Goal: Task Accomplishment & Management: Manage account settings

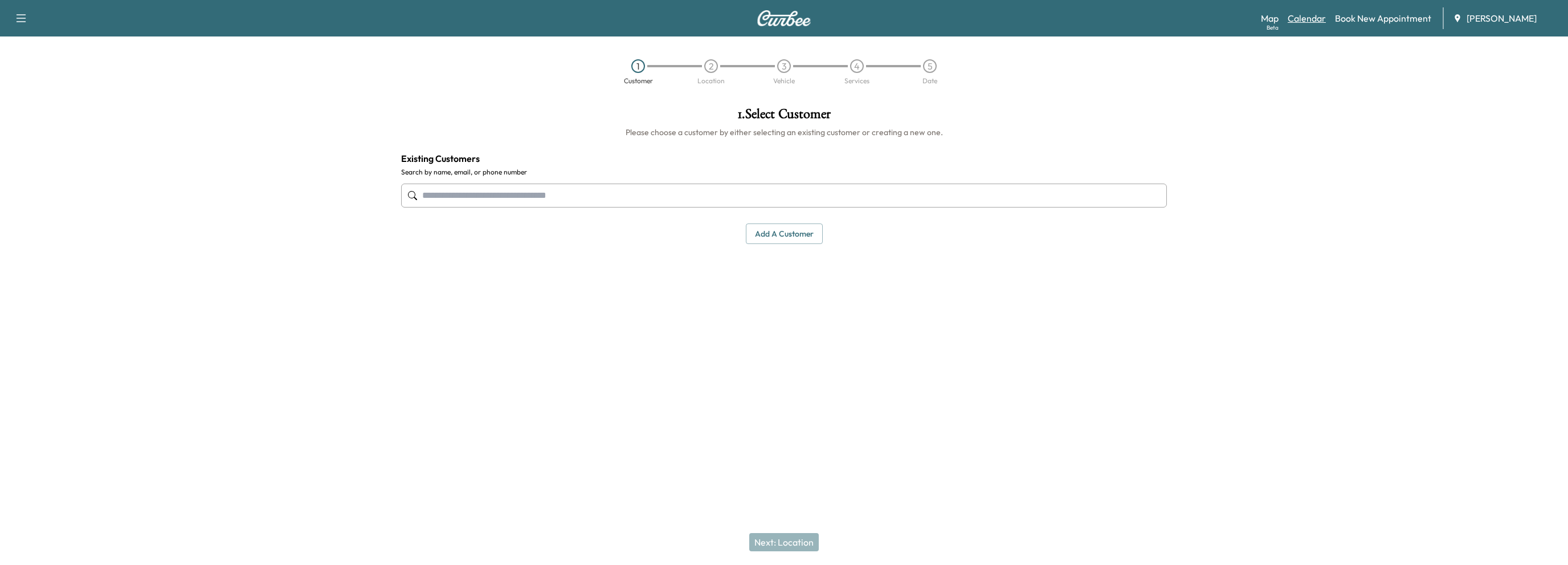
click at [1315, 18] on link "Calendar" at bounding box center [1307, 18] width 38 height 13
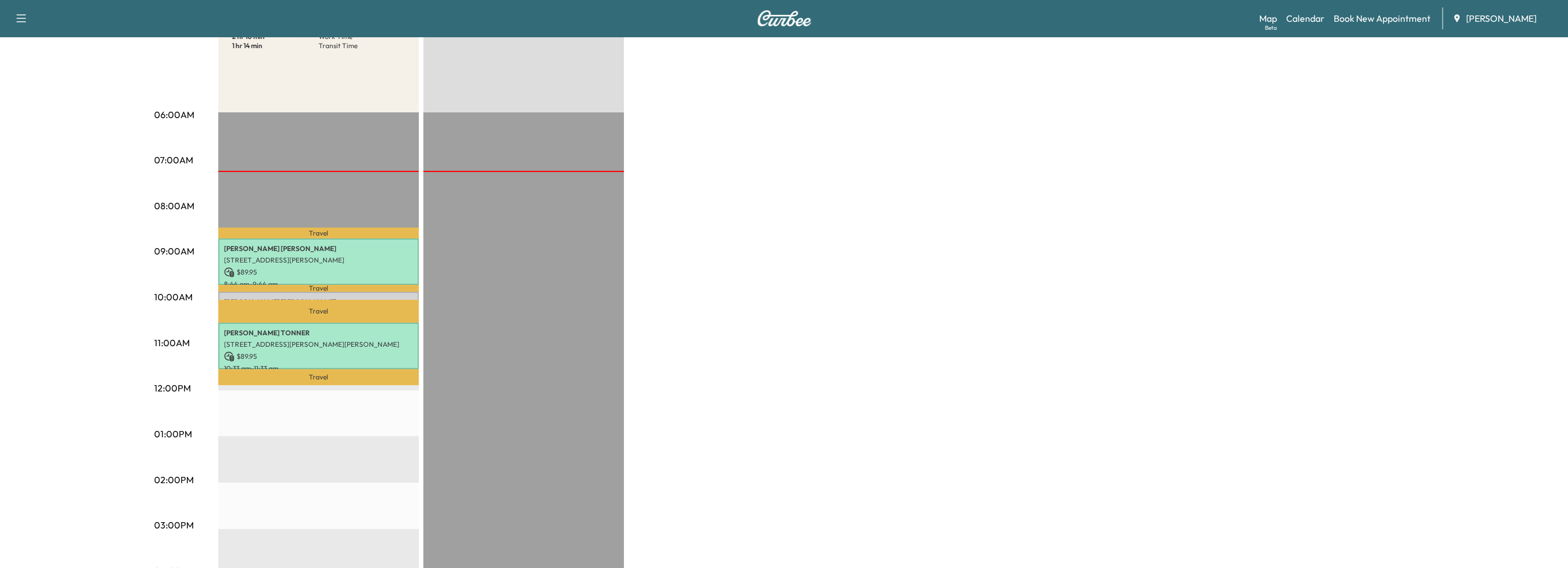
scroll to position [172, 0]
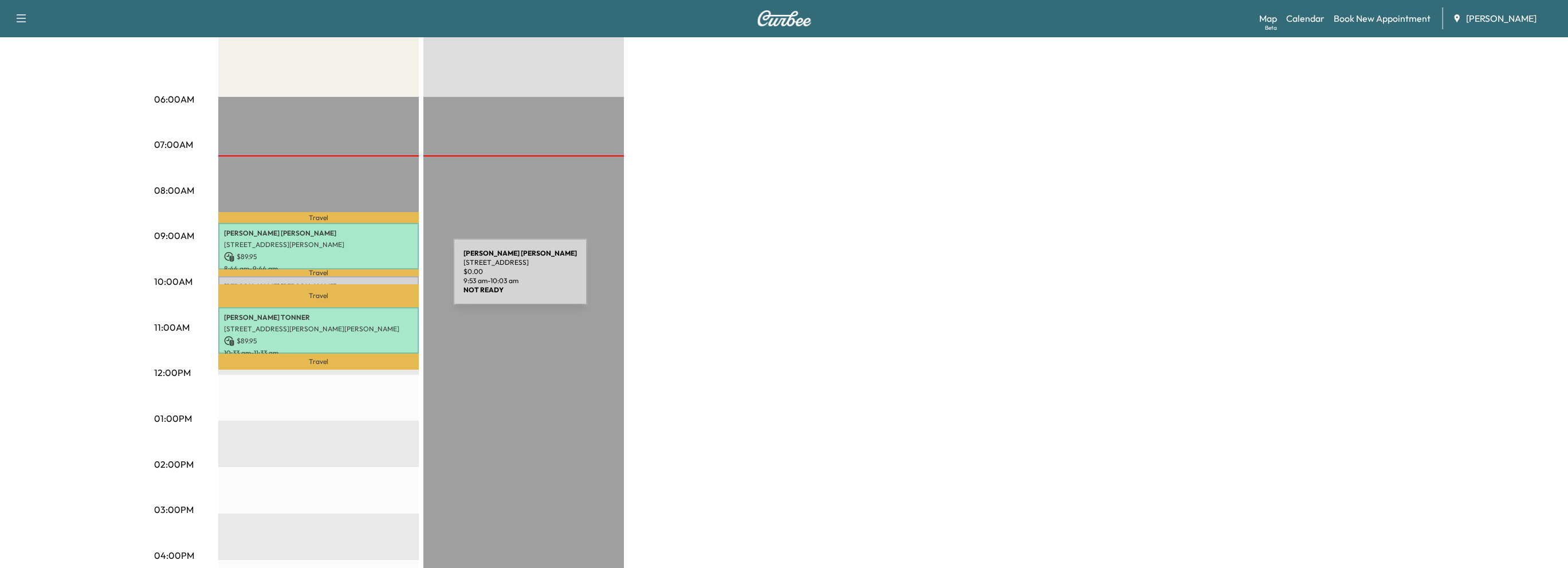
click at [367, 279] on div "[PERSON_NAME] [STREET_ADDRESS][PERSON_NAME] $ 0.00 9:53 am - 10:03 am" at bounding box center [318, 282] width 201 height 11
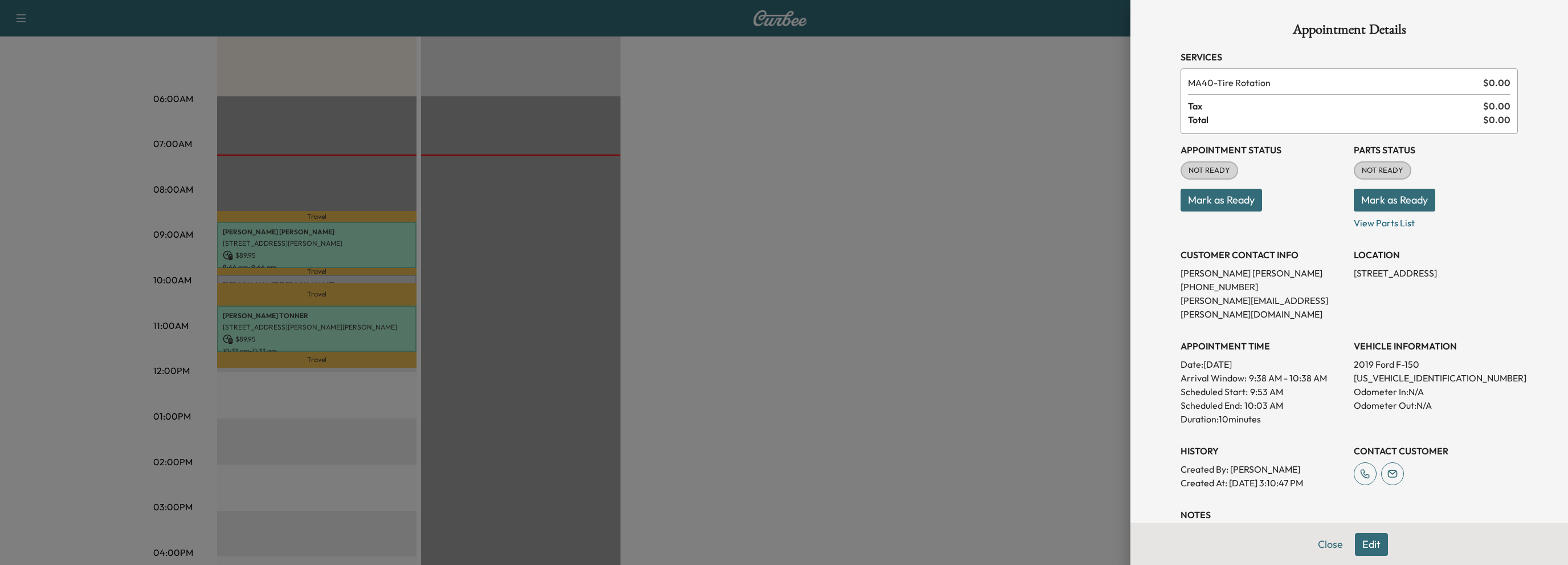
click at [1224, 204] on button "Mark as Ready" at bounding box center [1222, 200] width 81 height 23
click at [1393, 203] on button "Mark as Ready" at bounding box center [1395, 200] width 81 height 23
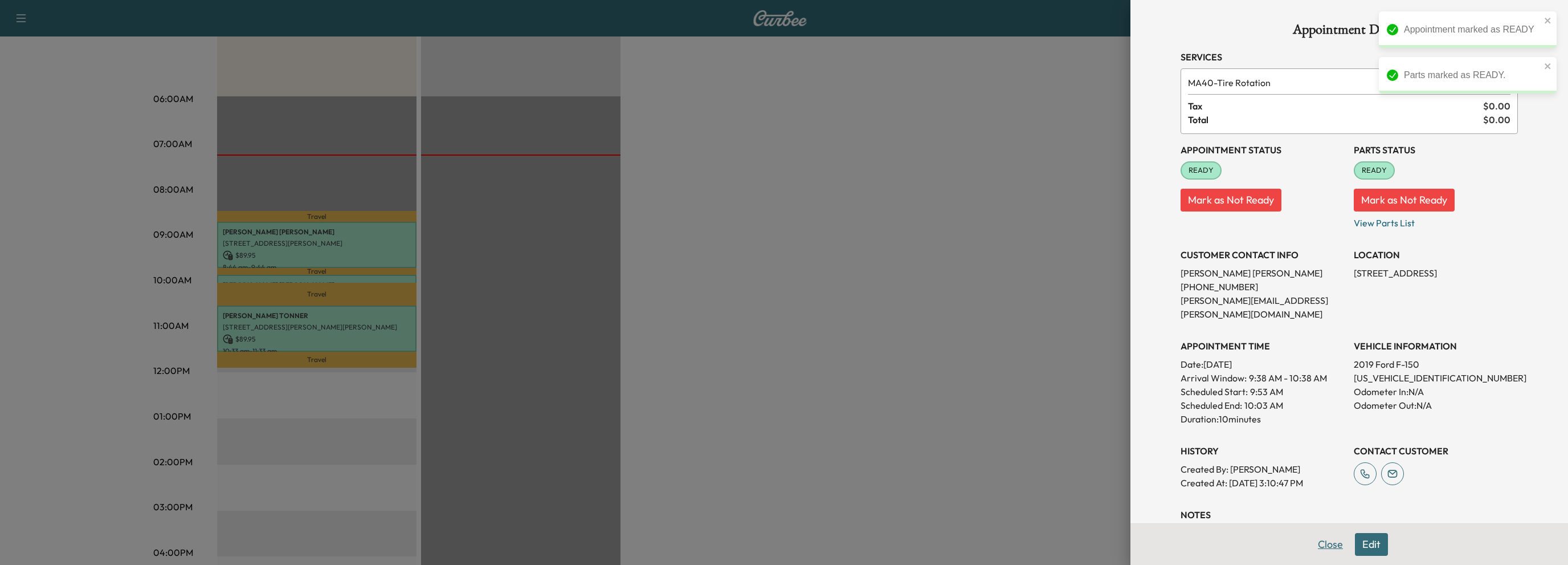
click at [1317, 546] on button "Close" at bounding box center [1330, 544] width 40 height 23
